Goal: Information Seeking & Learning: Learn about a topic

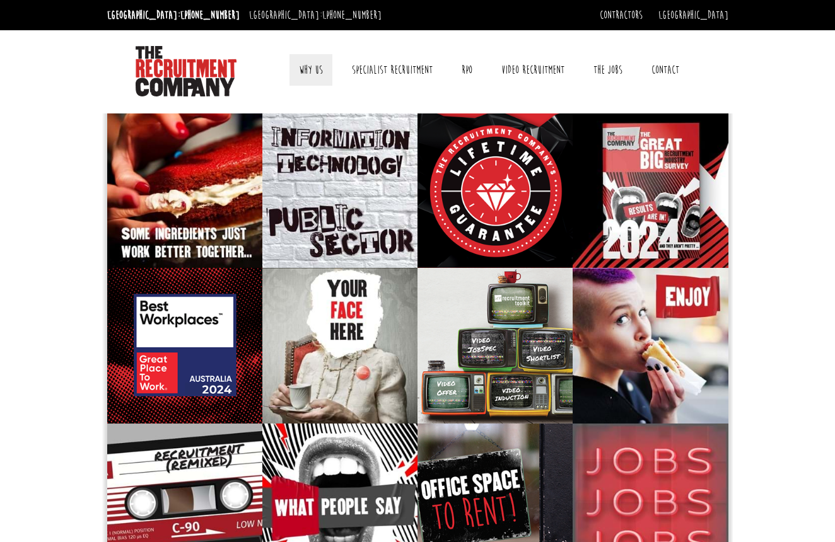
click at [310, 67] on link "Why Us" at bounding box center [310, 70] width 43 height 32
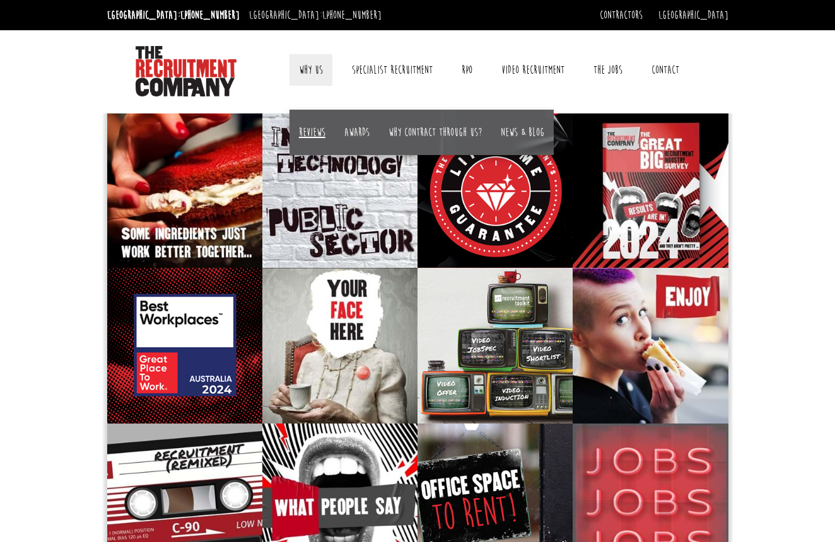
click at [309, 129] on link "Reviews" at bounding box center [312, 132] width 26 height 14
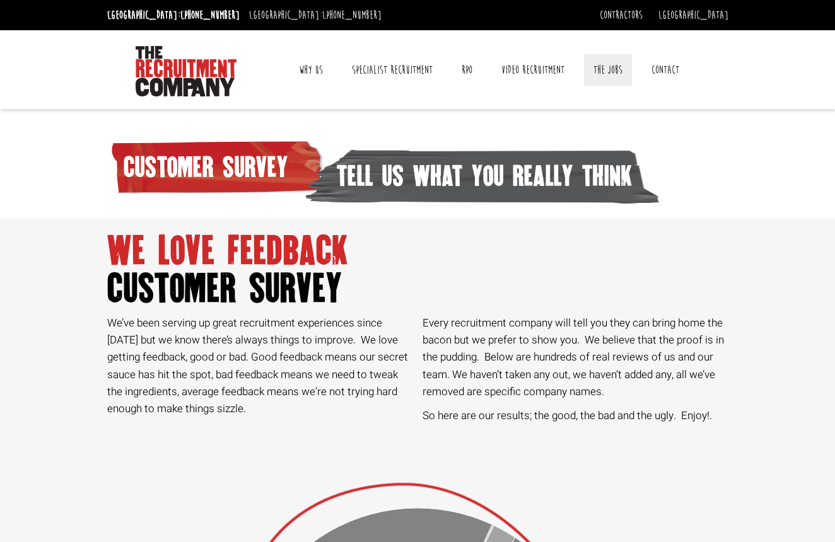
click at [605, 63] on link "The Jobs" at bounding box center [608, 70] width 48 height 32
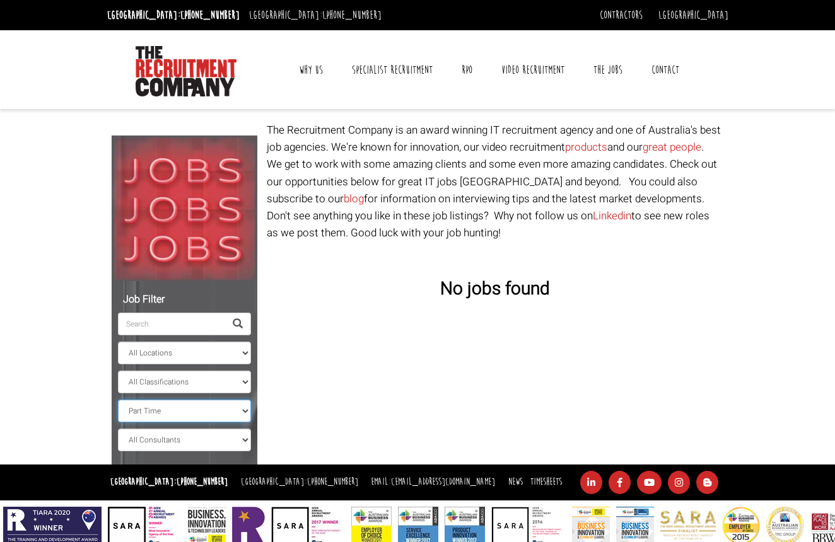
select select "Full Time"
